Goal: Information Seeking & Learning: Learn about a topic

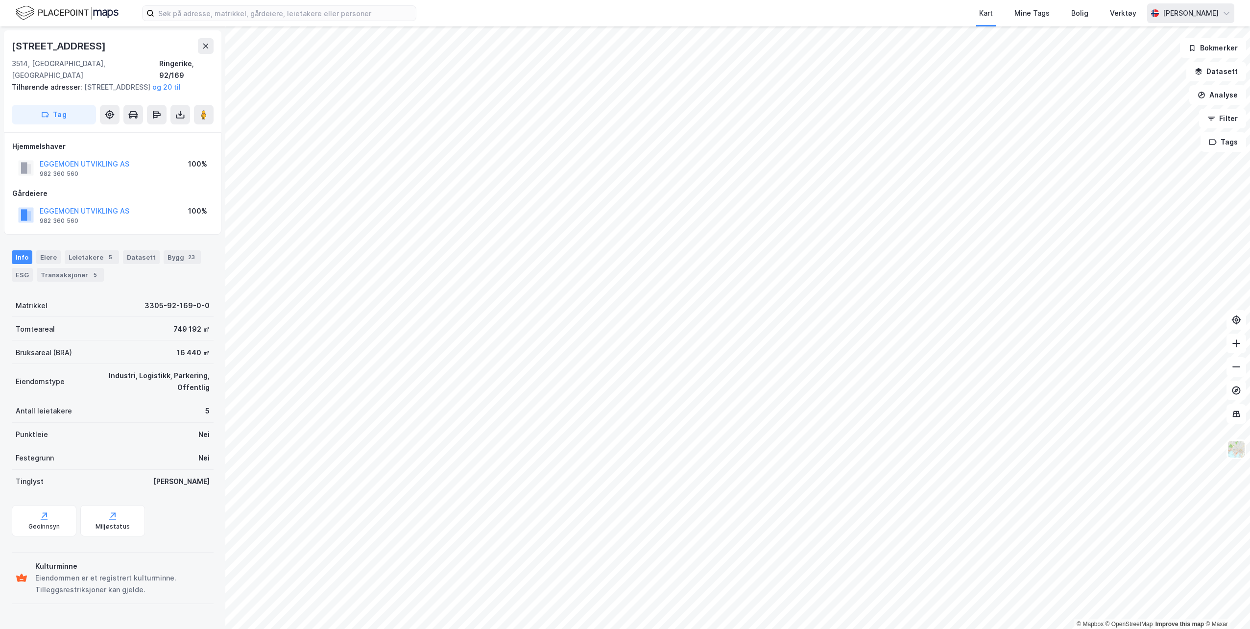
click at [1197, 13] on div "Hilde Kristin Aasarød" at bounding box center [1191, 13] width 56 height 12
click at [1144, 60] on div "Logg ut" at bounding box center [1142, 60] width 26 height 12
